Goal: Transaction & Acquisition: Purchase product/service

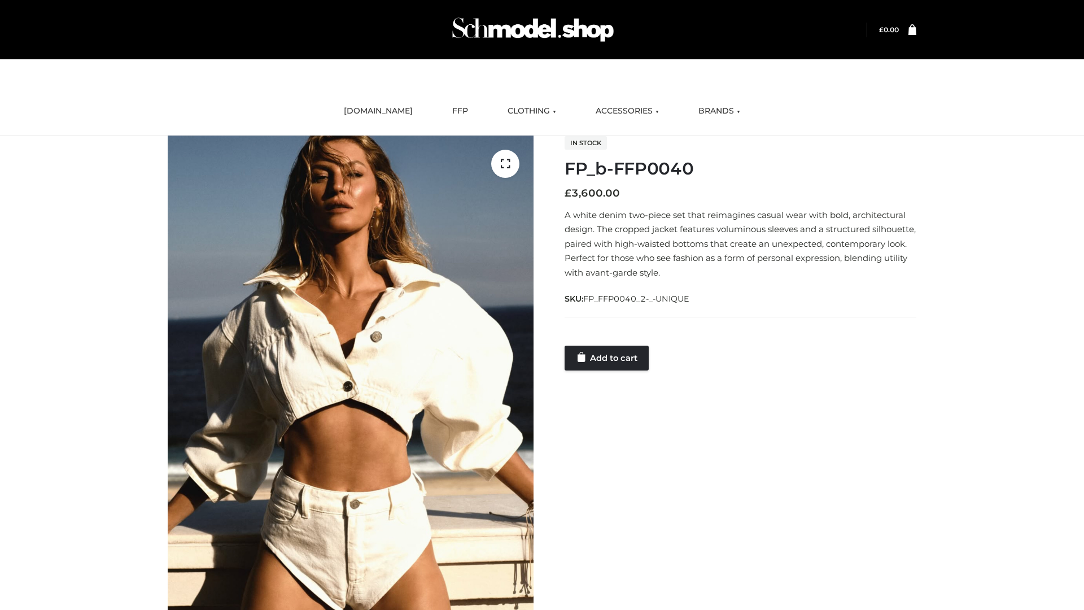
click at [607, 357] on link "Add to cart" at bounding box center [606, 357] width 84 height 25
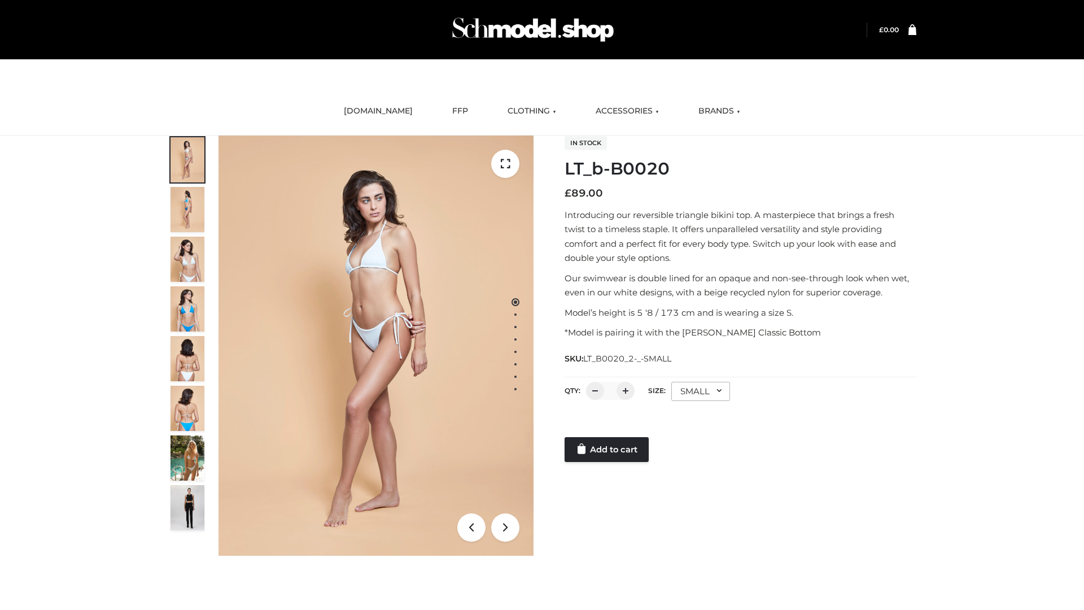
click at [607, 449] on link "Add to cart" at bounding box center [606, 449] width 84 height 25
